Goal: Navigation & Orientation: Find specific page/section

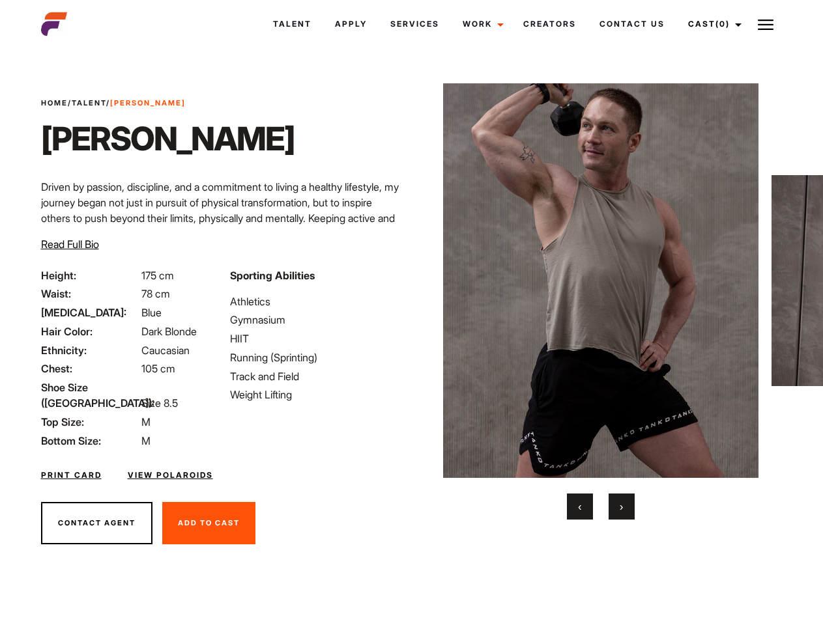
click at [711, 24] on link "Cast (0)" at bounding box center [712, 24] width 73 height 35
click at [766, 24] on img at bounding box center [766, 25] width 16 height 16
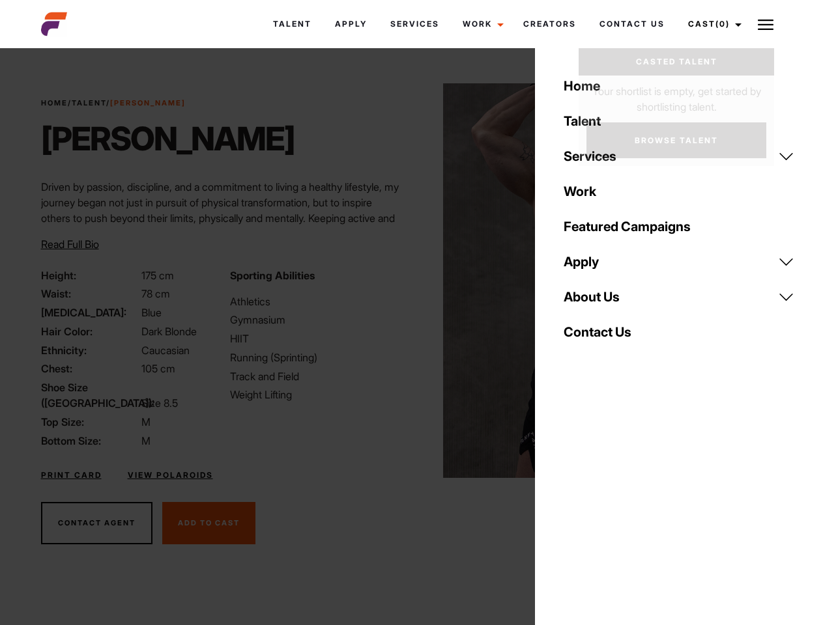
click at [600, 302] on img at bounding box center [601, 280] width 316 height 395
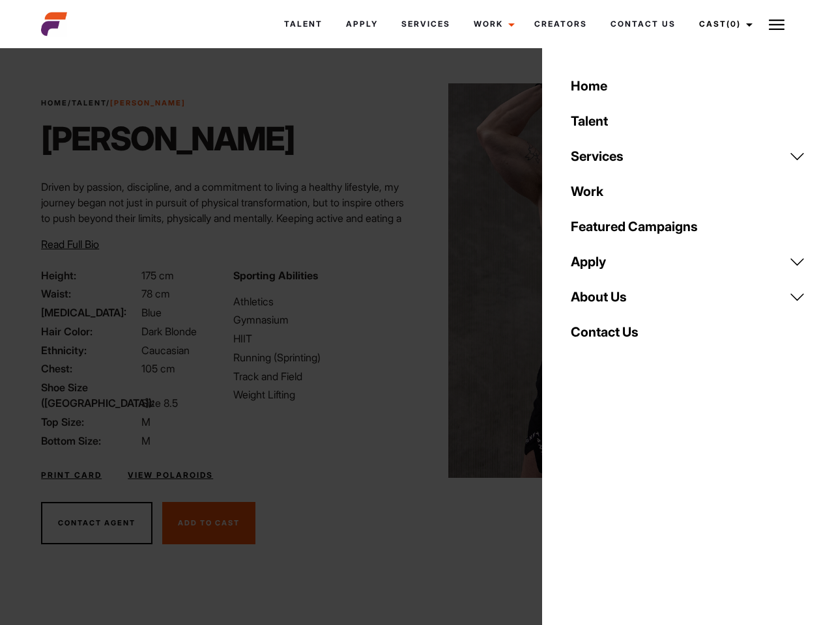
click at [411, 281] on div "Sporting Abilities Athletics Gymnasium HIIT Running (Sprinting) Track and Field…" at bounding box center [321, 358] width 192 height 181
click at [580, 507] on div "Home Talent Services Talent Casting Photography Videography Creative Hair and M…" at bounding box center [688, 312] width 292 height 625
click at [622, 507] on div "Home Talent Services Talent Casting Photography Videography Creative Hair and M…" at bounding box center [688, 312] width 292 height 625
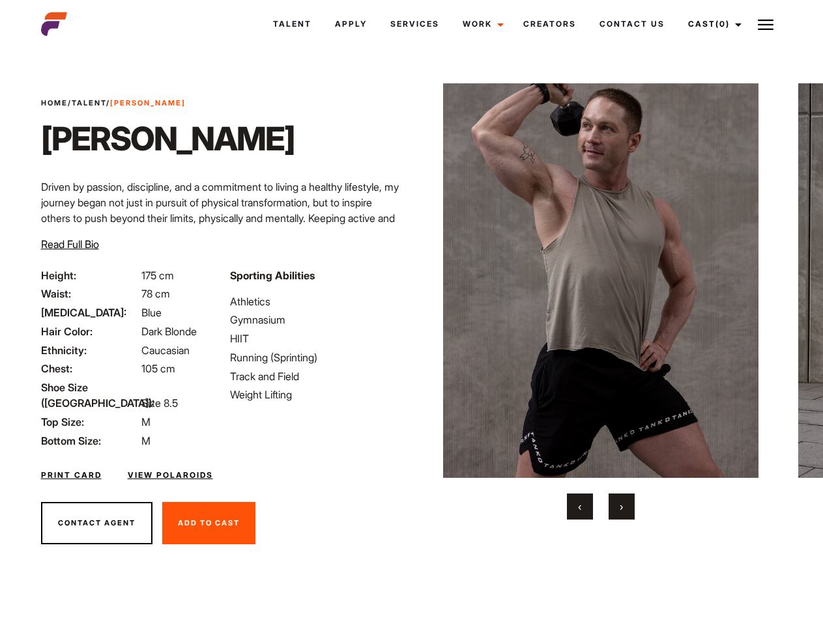
click at [711, 24] on link "Cast (0)" at bounding box center [712, 24] width 73 height 35
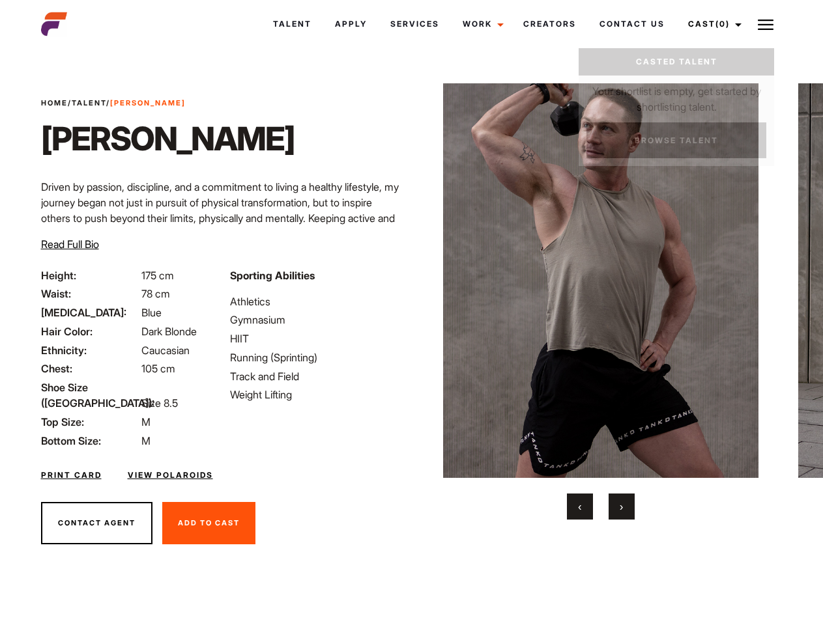
click at [766, 24] on img at bounding box center [766, 25] width 16 height 16
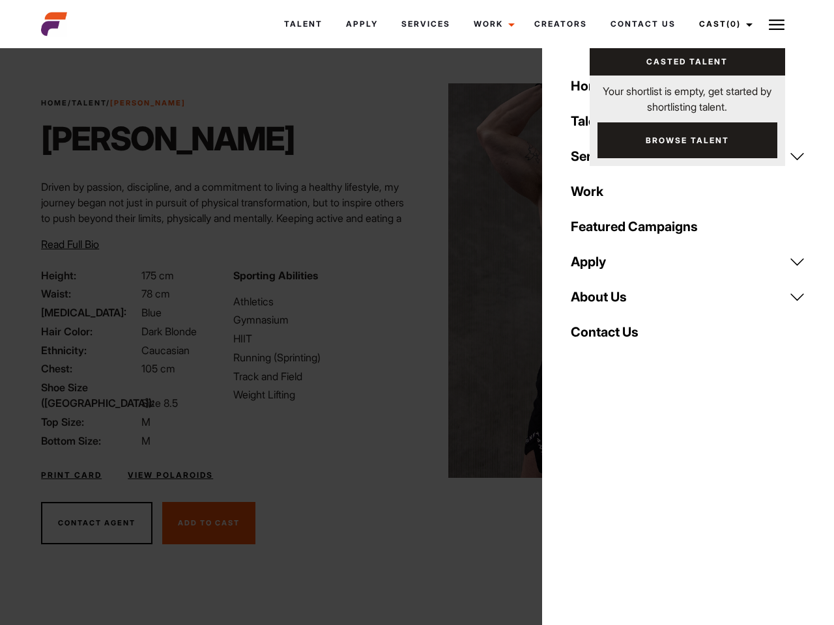
click at [600, 302] on img at bounding box center [606, 280] width 316 height 395
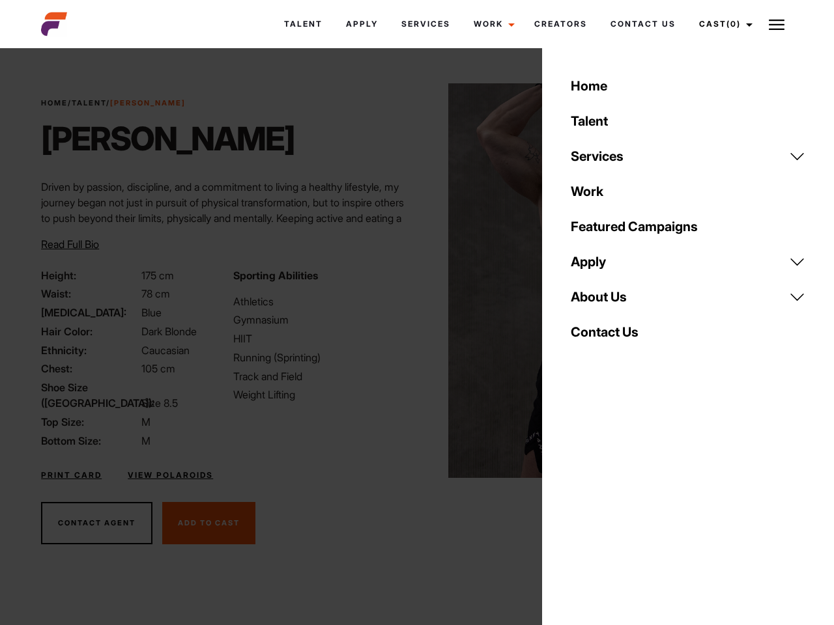
click at [411, 281] on div "Sporting Abilities Athletics Gymnasium HIIT Running (Sprinting) Track and Field…" at bounding box center [321, 358] width 192 height 181
click at [580, 507] on div "Home Talent Services Talent Casting Photography Videography Creative Hair and M…" at bounding box center [688, 312] width 292 height 625
click at [622, 507] on div "Home Talent Services Talent Casting Photography Videography Creative Hair and M…" at bounding box center [688, 312] width 292 height 625
